Goal: Information Seeking & Learning: Compare options

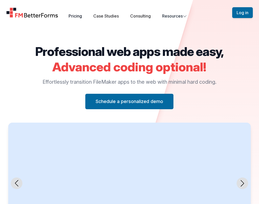
click at [77, 16] on link "Pricing" at bounding box center [75, 15] width 13 height 5
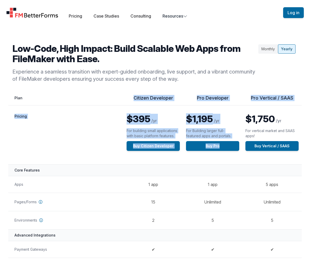
drag, startPoint x: 133, startPoint y: 96, endPoint x: 296, endPoint y: 163, distance: 176.0
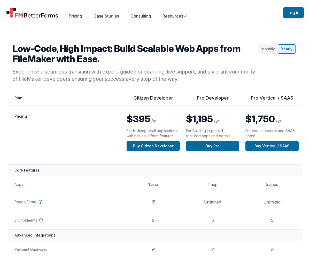
drag, startPoint x: 294, startPoint y: 179, endPoint x: 273, endPoint y: 178, distance: 20.7
click at [259, 179] on td "5 apps" at bounding box center [271, 184] width 59 height 17
drag, startPoint x: 124, startPoint y: 117, endPoint x: 172, endPoint y: 121, distance: 47.9
click at [172, 121] on td "$395 /yr For building small applications with basic platform features. Buy Citi…" at bounding box center [152, 135] width 59 height 59
drag, startPoint x: 184, startPoint y: 119, endPoint x: 221, endPoint y: 121, distance: 37.0
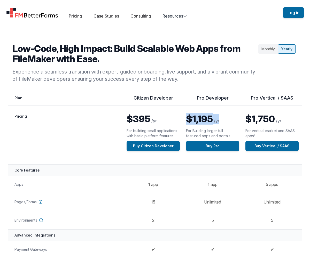
click at [231, 121] on td "$1,195 /yr For Building larger full-featured apps and portals. Buy Pro" at bounding box center [212, 135] width 59 height 59
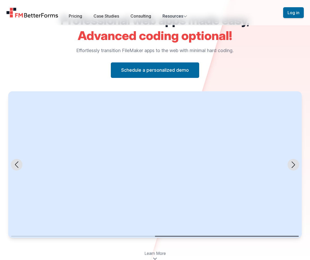
scroll to position [19, 0]
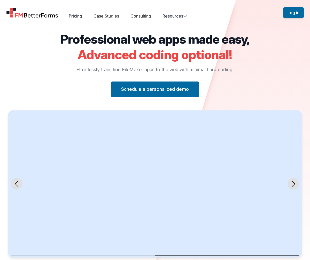
click at [74, 16] on link "Pricing" at bounding box center [75, 15] width 13 height 5
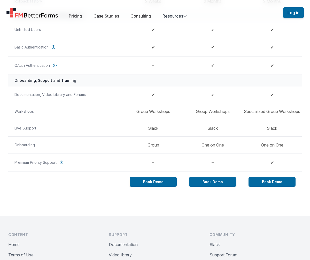
scroll to position [395, 0]
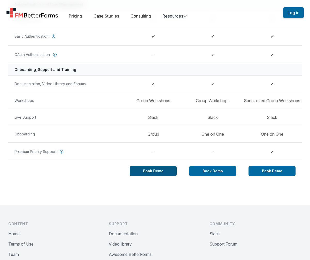
click at [159, 170] on link "Book Demo" at bounding box center [153, 171] width 47 height 10
